Goal: Information Seeking & Learning: Learn about a topic

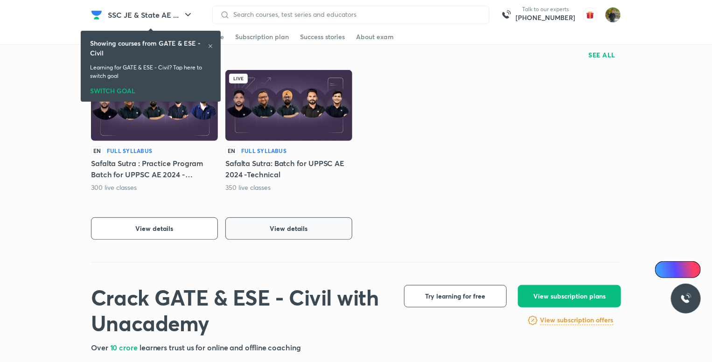
click at [340, 225] on button "View details" at bounding box center [289, 229] width 127 height 22
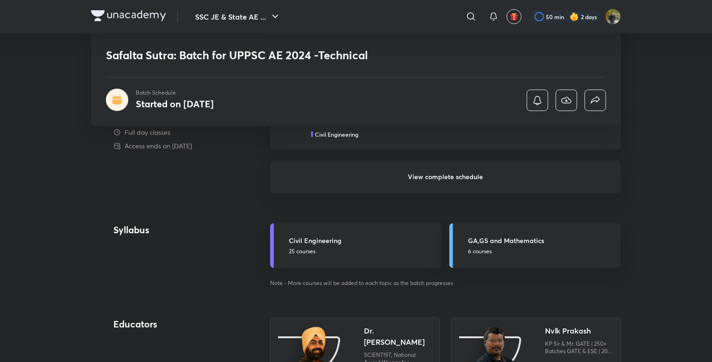
scroll to position [740, 0]
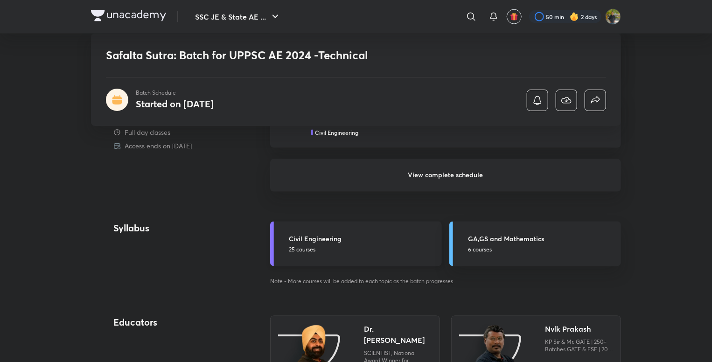
click at [385, 236] on h5 "Civil Engineering" at bounding box center [363, 239] width 148 height 10
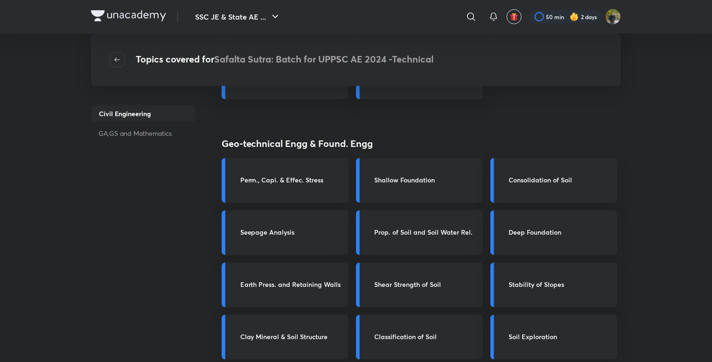
scroll to position [2133, 0]
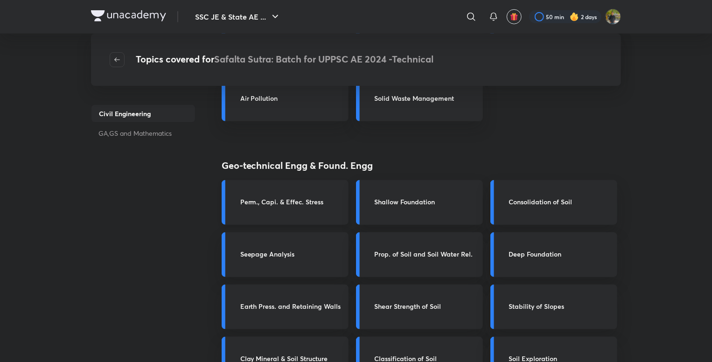
click at [346, 216] on div "Perm., Capi. & Effec. Stress" at bounding box center [285, 202] width 127 height 45
click at [284, 222] on div "Perm., Capi. & Effec. Stress" at bounding box center [285, 202] width 127 height 45
click at [300, 212] on div "Perm., Capi. & Effec. Stress" at bounding box center [285, 202] width 127 height 45
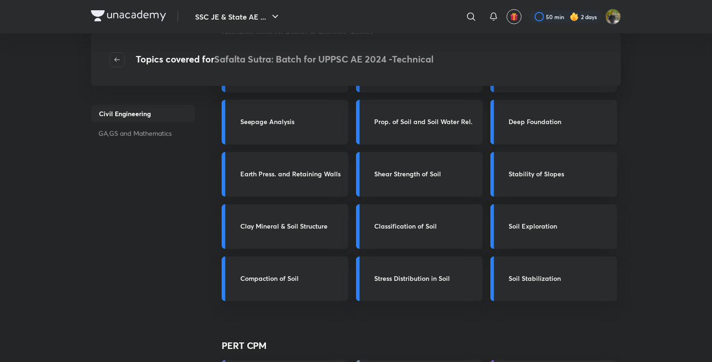
scroll to position [2269, 0]
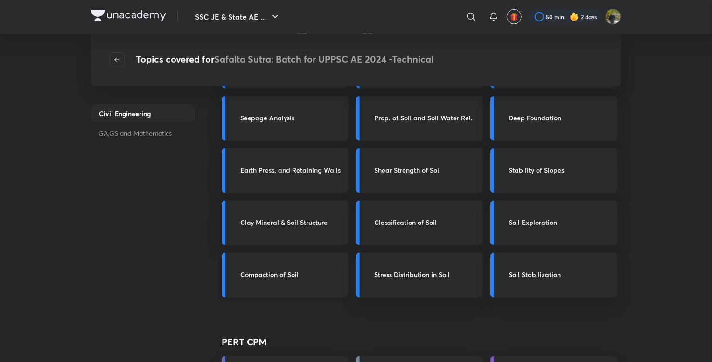
click at [300, 272] on h3 "Compaction of Soil" at bounding box center [291, 275] width 103 height 10
click at [312, 275] on h3 "Compaction of Soil" at bounding box center [291, 275] width 103 height 10
click at [300, 296] on div "Compaction of Soil" at bounding box center [285, 275] width 127 height 45
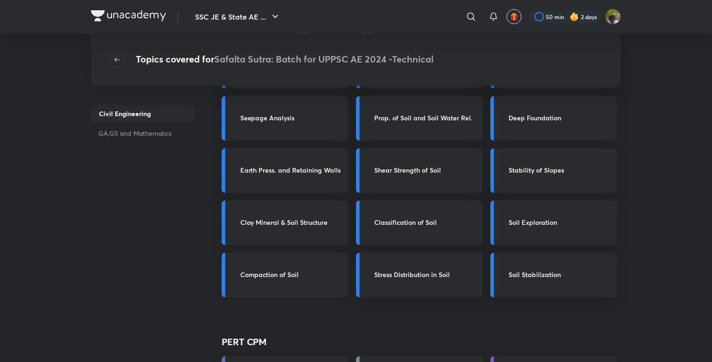
click at [313, 292] on div "Compaction of Soil" at bounding box center [285, 275] width 127 height 45
click at [319, 287] on div "Compaction of Soil" at bounding box center [285, 275] width 127 height 45
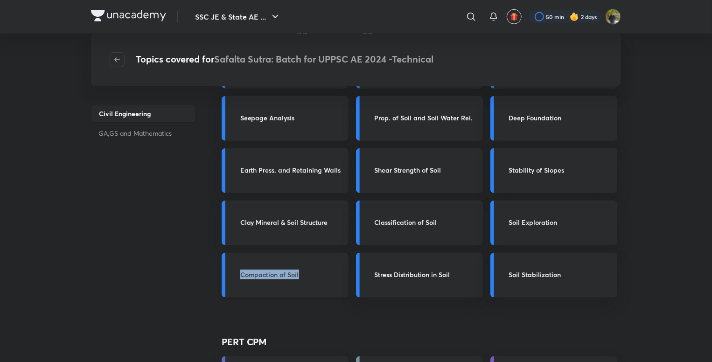
click at [319, 287] on div "Compaction of Soil" at bounding box center [285, 275] width 127 height 45
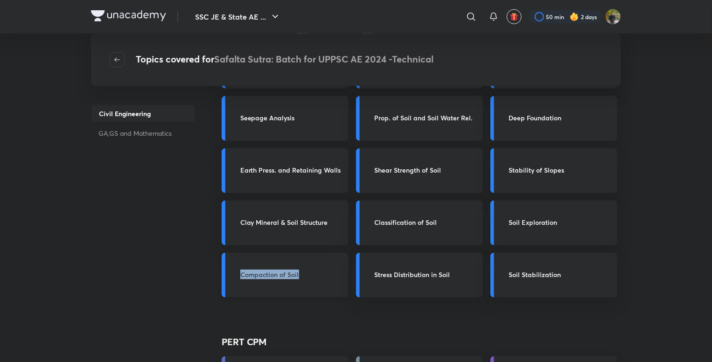
click at [329, 286] on div "Compaction of Soil" at bounding box center [285, 275] width 127 height 45
drag, startPoint x: 351, startPoint y: 257, endPoint x: 341, endPoint y: 263, distance: 11.9
click at [341, 263] on div "Compaction of Soil" at bounding box center [285, 275] width 127 height 45
click at [112, 60] on span "button" at bounding box center [117, 59] width 14 height 7
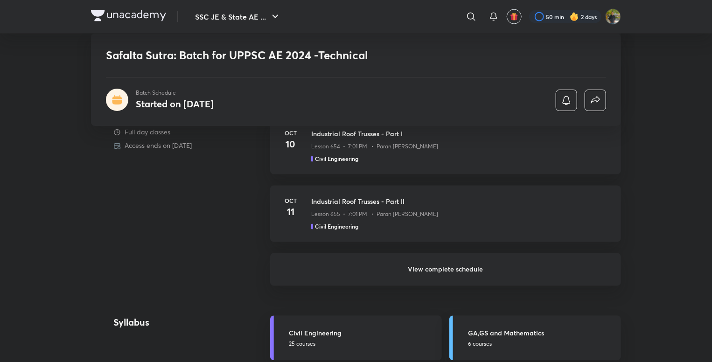
scroll to position [814, 0]
click at [471, 264] on h6 "View complete schedule" at bounding box center [445, 269] width 351 height 33
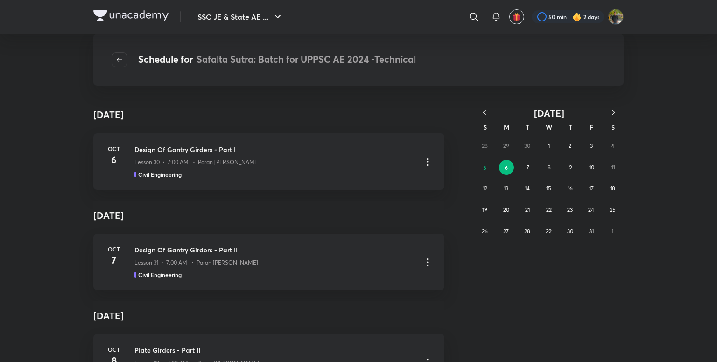
click at [485, 111] on icon "button" at bounding box center [484, 112] width 9 height 9
click at [551, 196] on div "1 2 3 4 5 6 7 8 9 10 11 12 13 14 15 16 17 18 19 20 21 22 23 24 25 26 27 28 29 3…" at bounding box center [548, 188] width 149 height 106
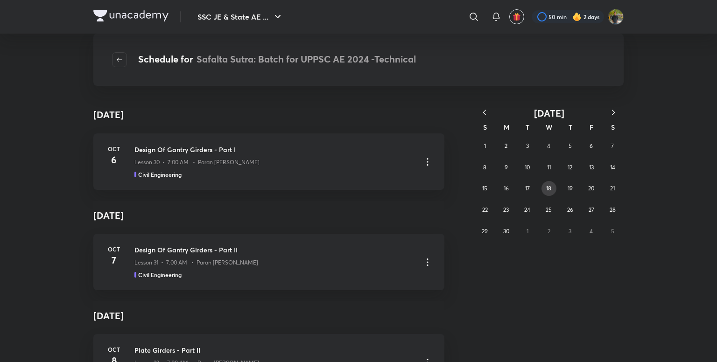
click at [550, 188] on abbr "18" at bounding box center [548, 188] width 5 height 7
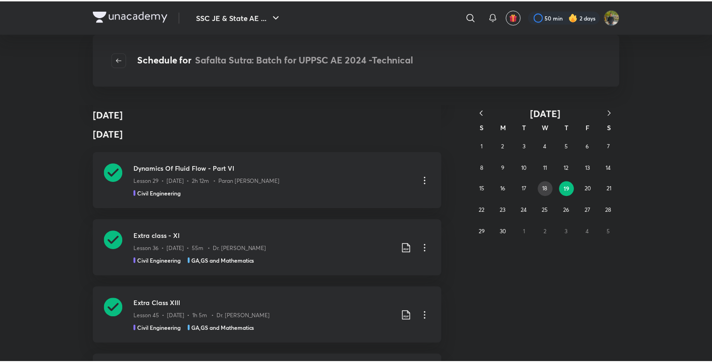
scroll to position [246, 0]
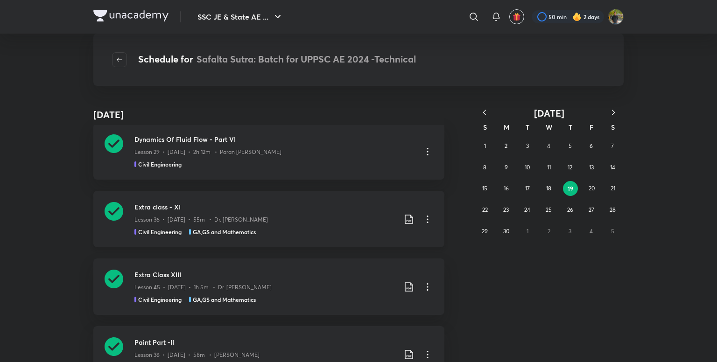
click at [422, 219] on icon at bounding box center [427, 219] width 11 height 11
click at [422, 219] on div at bounding box center [358, 181] width 717 height 362
click at [421, 280] on div "Extra Class XIII Lesson 45 • Jun 19 • 1h 5m • Dr. Jaspal Singh Civil Engineerin…" at bounding box center [283, 287] width 299 height 34
click at [423, 218] on icon at bounding box center [427, 219] width 11 height 11
click at [364, 240] on p "Go to course page" at bounding box center [358, 242] width 56 height 10
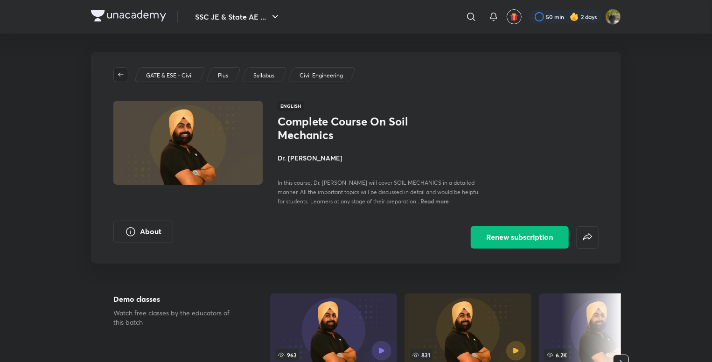
click at [125, 71] on span "button" at bounding box center [121, 74] width 14 height 7
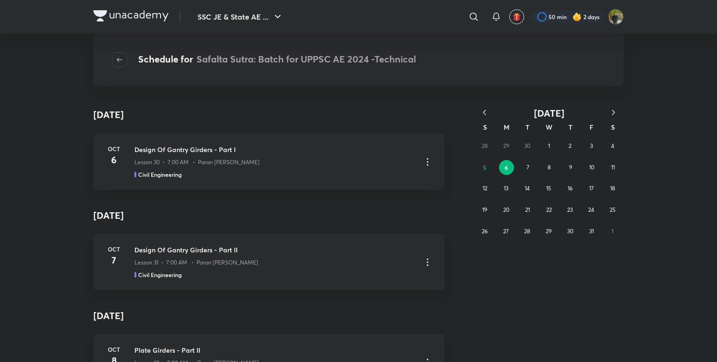
click at [483, 111] on icon "button" at bounding box center [484, 112] width 9 height 9
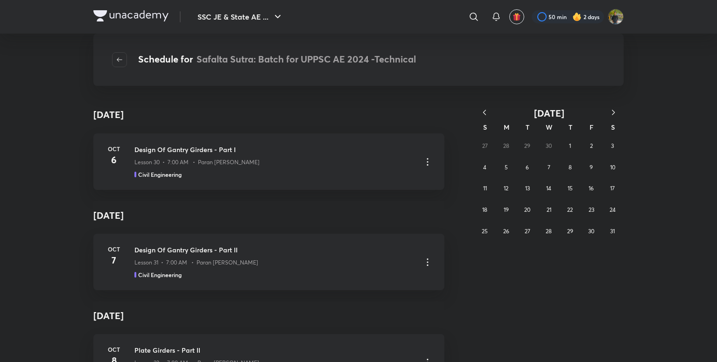
click at [614, 114] on icon "button" at bounding box center [613, 112] width 9 height 9
click at [568, 191] on abbr "17" at bounding box center [570, 188] width 5 height 7
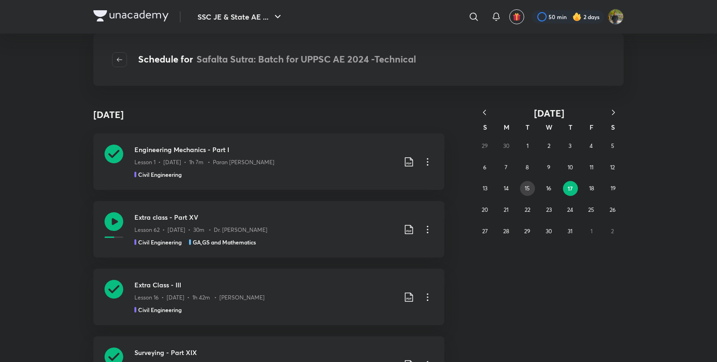
click at [529, 184] on button "15" at bounding box center [527, 188] width 15 height 15
click at [591, 187] on abbr "18" at bounding box center [591, 188] width 5 height 7
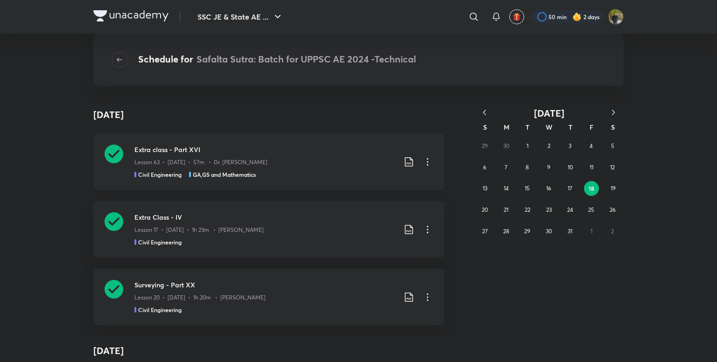
click at [422, 159] on icon at bounding box center [427, 161] width 11 height 11
click at [385, 180] on li "Go to course page" at bounding box center [375, 184] width 107 height 17
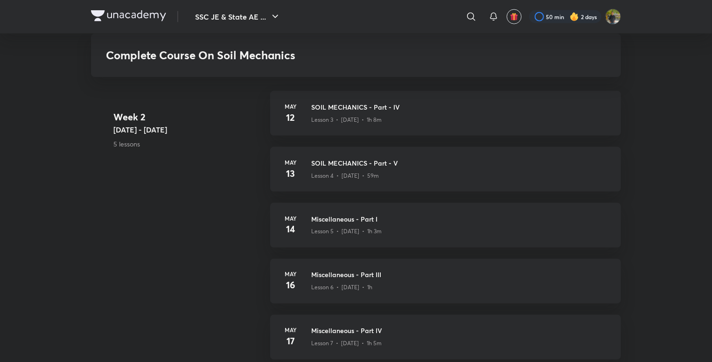
scroll to position [659, 0]
click at [462, 163] on h3 "SOIL MECHANICS - Part - V" at bounding box center [460, 163] width 299 height 10
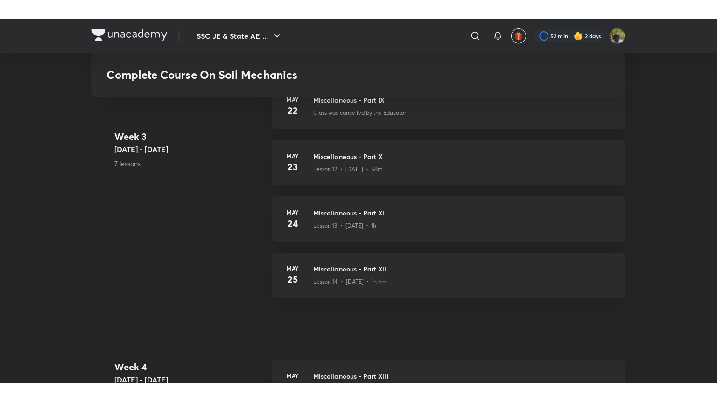
scroll to position [1186, 0]
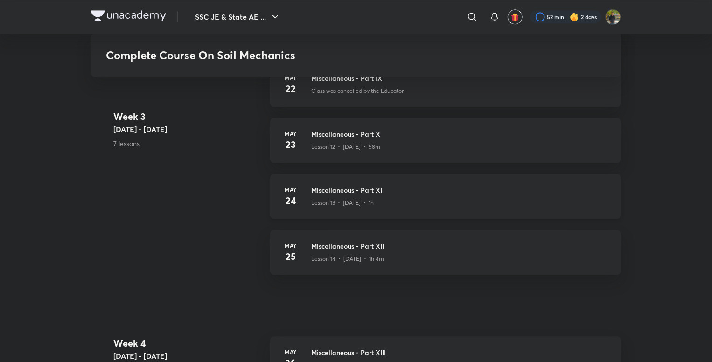
click at [445, 198] on div "Lesson 13 • [DATE] • 1h" at bounding box center [460, 201] width 299 height 12
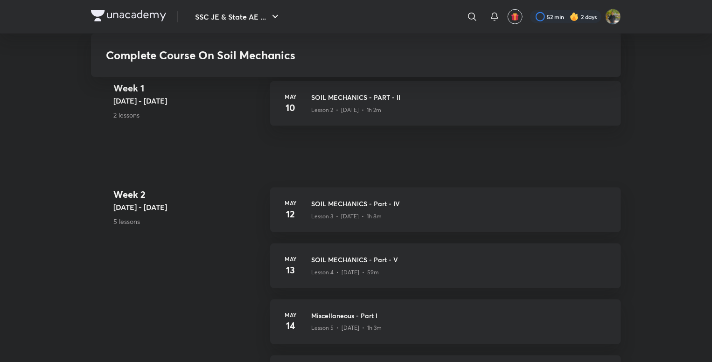
scroll to position [607, 0]
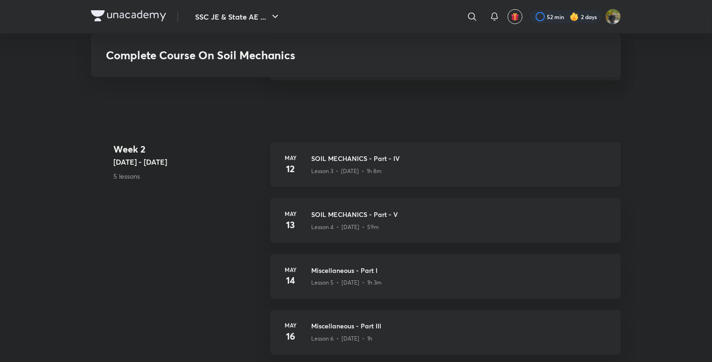
drag, startPoint x: 0, startPoint y: 0, endPoint x: 412, endPoint y: 183, distance: 451.3
click at [412, 183] on div "[DATE] SOIL MECHANICS - Part - IV Lesson 3 • [DATE] • 1h 8m" at bounding box center [445, 164] width 351 height 45
